Goal: Task Accomplishment & Management: Manage account settings

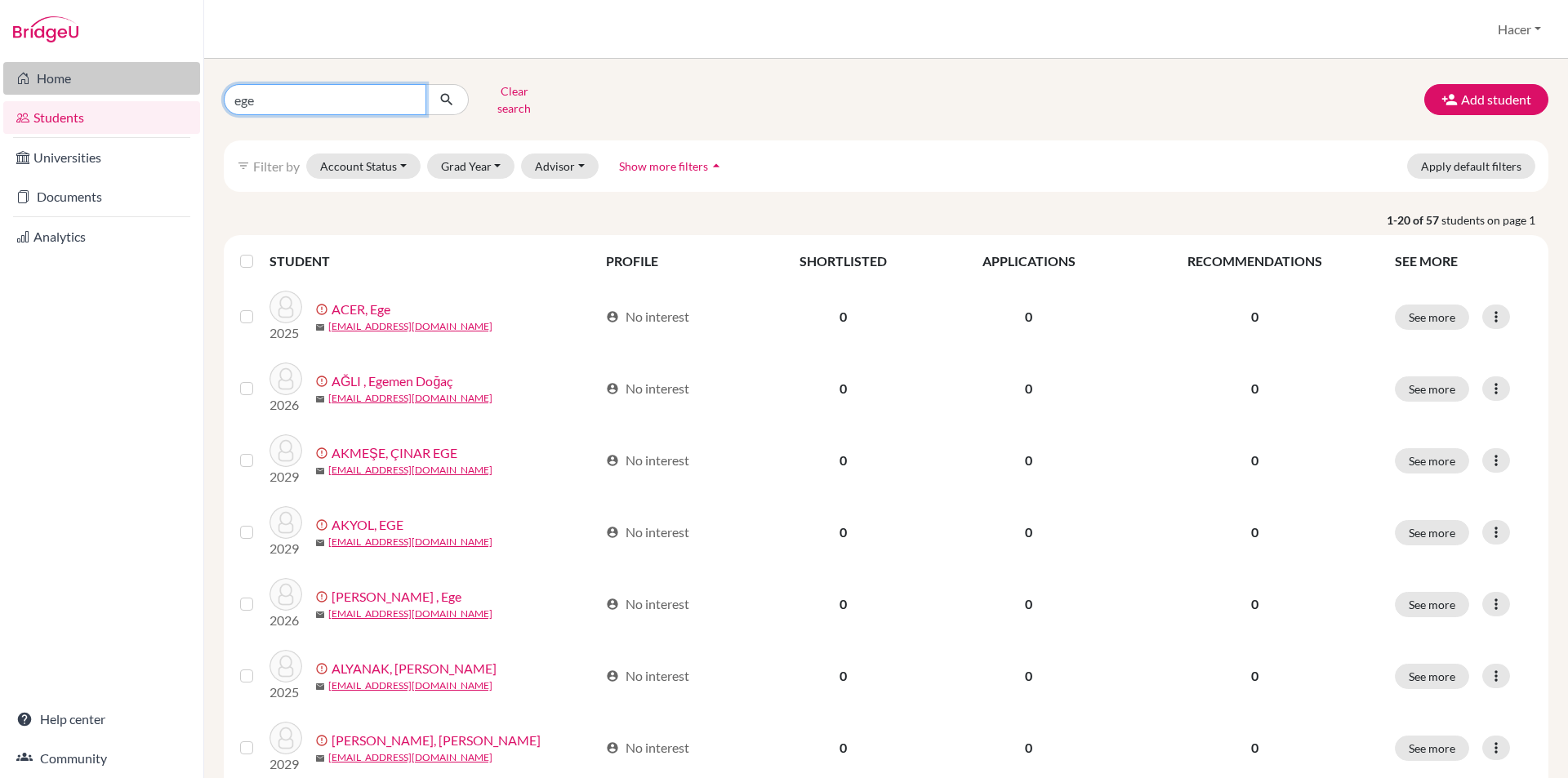
drag, startPoint x: 313, startPoint y: 88, endPoint x: 197, endPoint y: 88, distance: 116.0
click at [197, 88] on div "Home Students Universities Documents Analytics Help center Community Students o…" at bounding box center [784, 389] width 1568 height 778
type input "b"
type input "nebil"
click button "submit" at bounding box center [447, 99] width 43 height 31
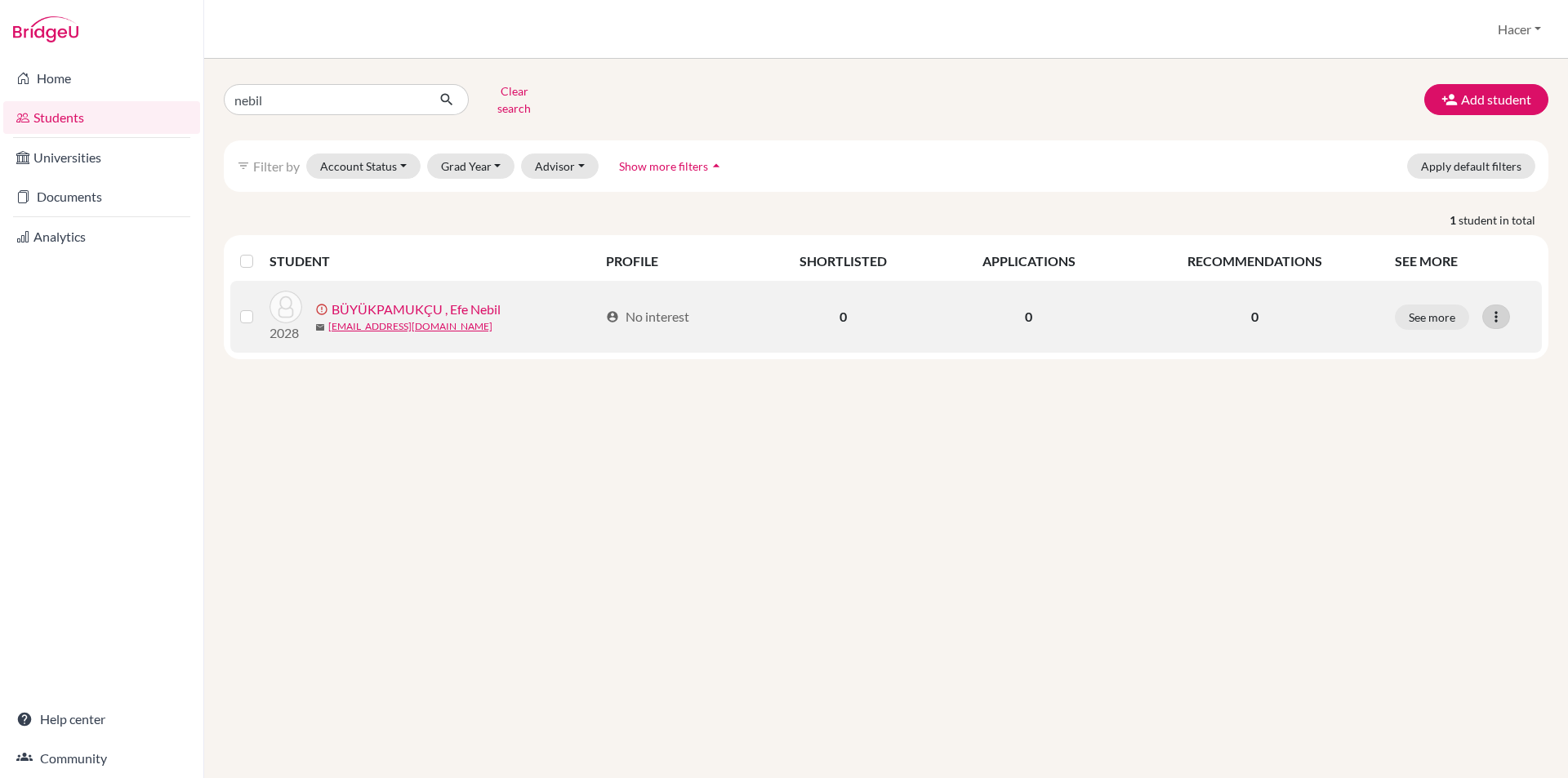
click at [1496, 308] on icon at bounding box center [1497, 316] width 17 height 17
click at [1450, 394] on button "Resend invite email" at bounding box center [1435, 404] width 148 height 26
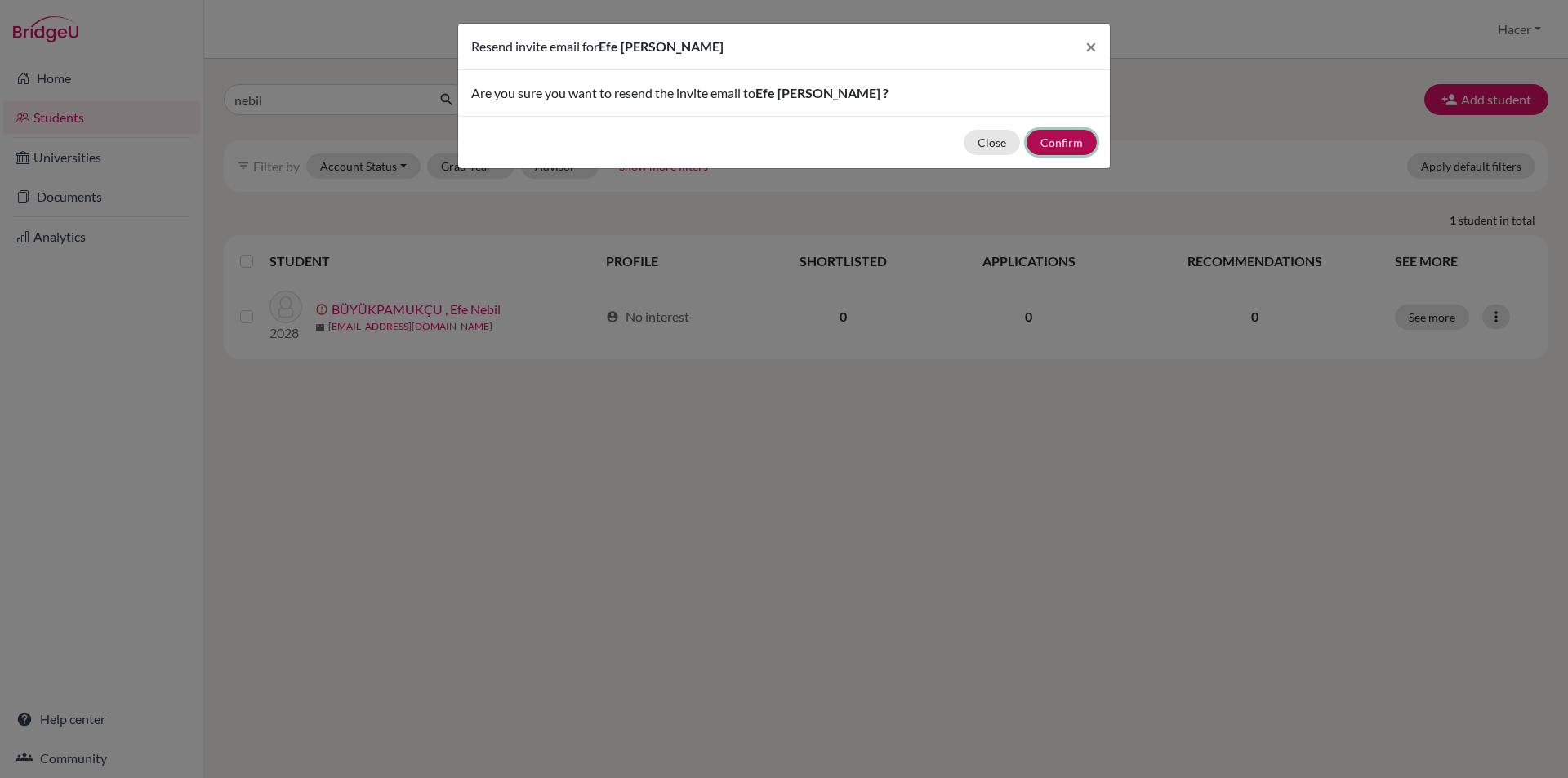
click at [1069, 141] on button "Confirm" at bounding box center [1062, 142] width 71 height 26
